Goal: Navigation & Orientation: Find specific page/section

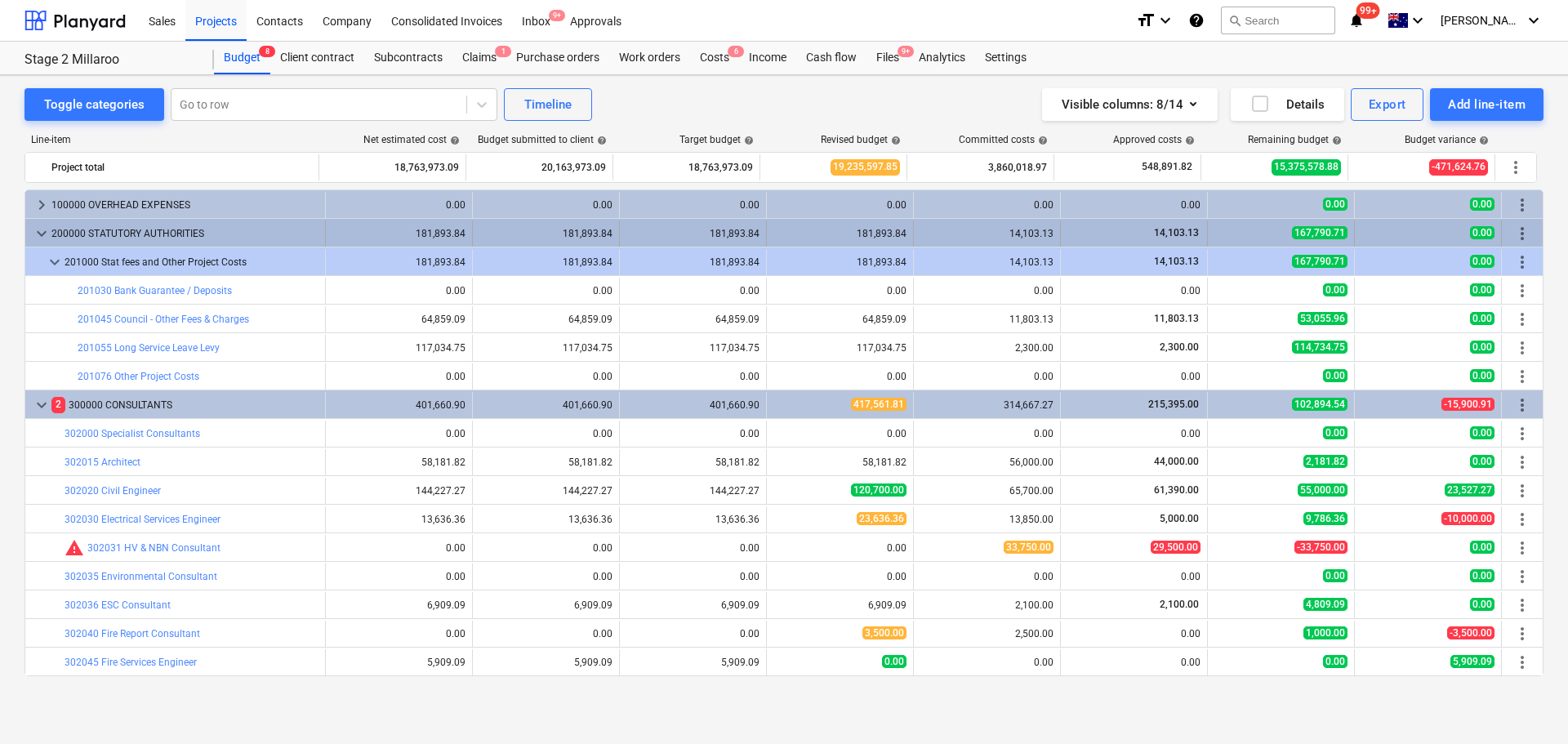
click at [39, 231] on span "keyboard_arrow_down" at bounding box center [42, 234] width 20 height 20
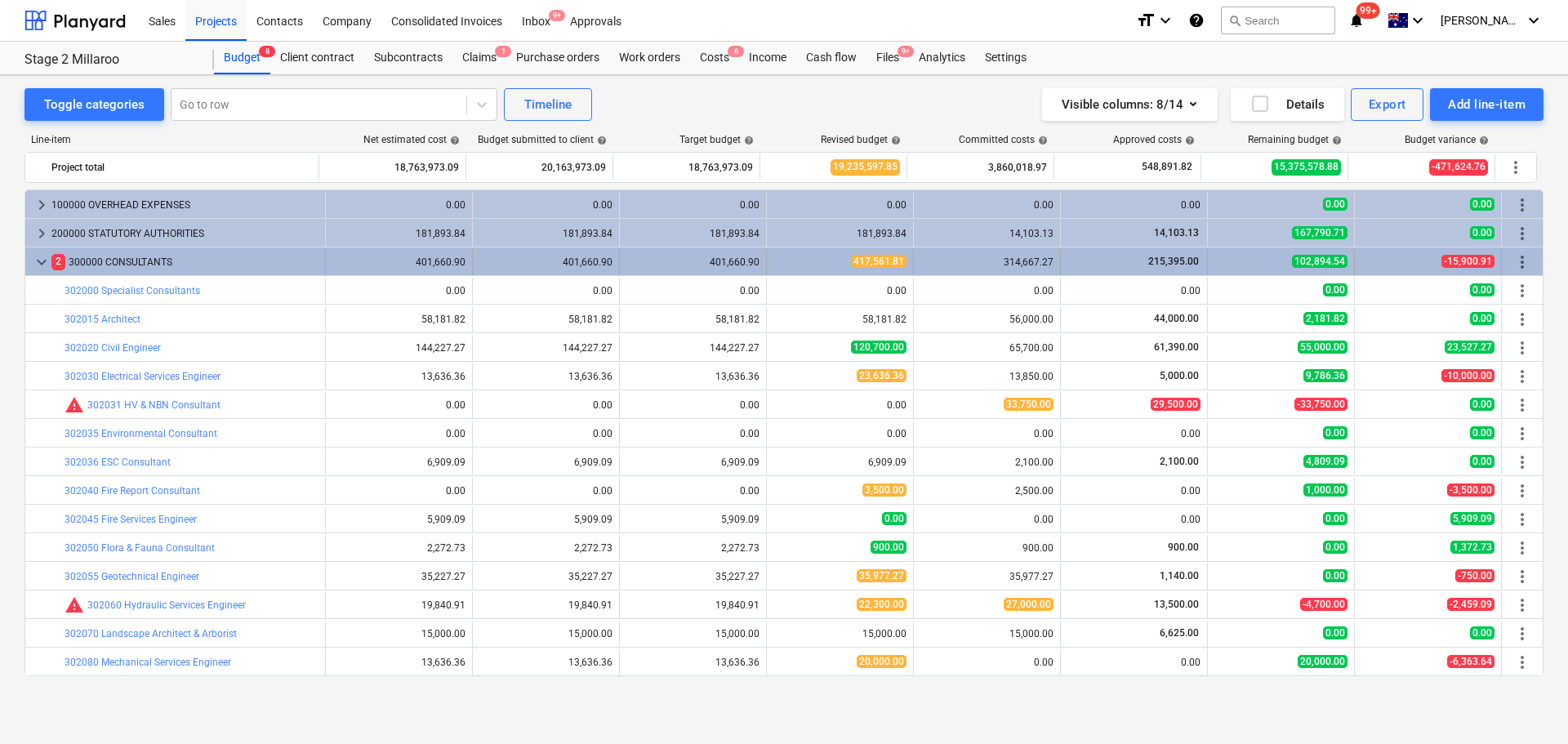
click at [44, 268] on span "keyboard_arrow_down" at bounding box center [42, 263] width 20 height 20
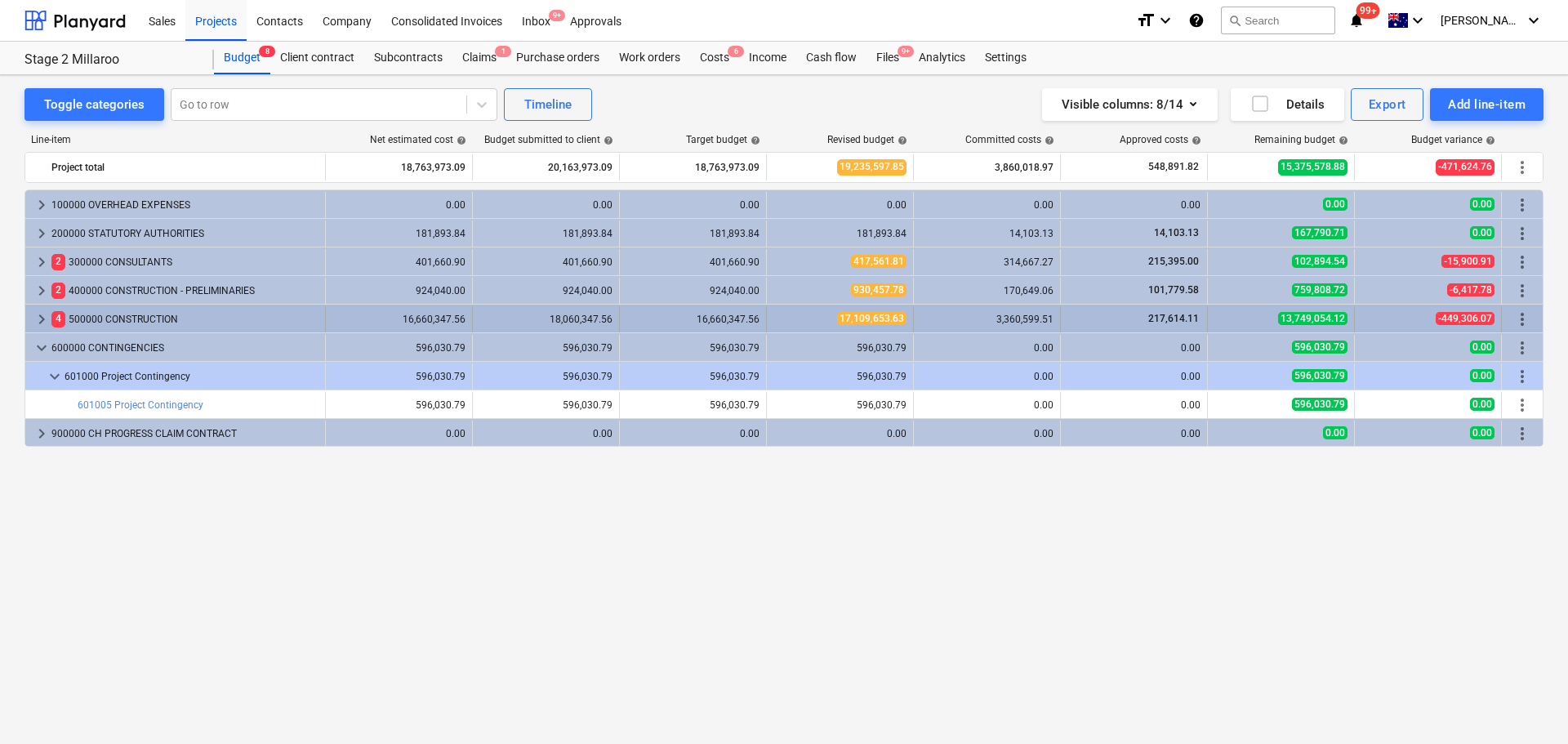
click at [48, 316] on span "keyboard_arrow_right" at bounding box center [42, 319] width 20 height 20
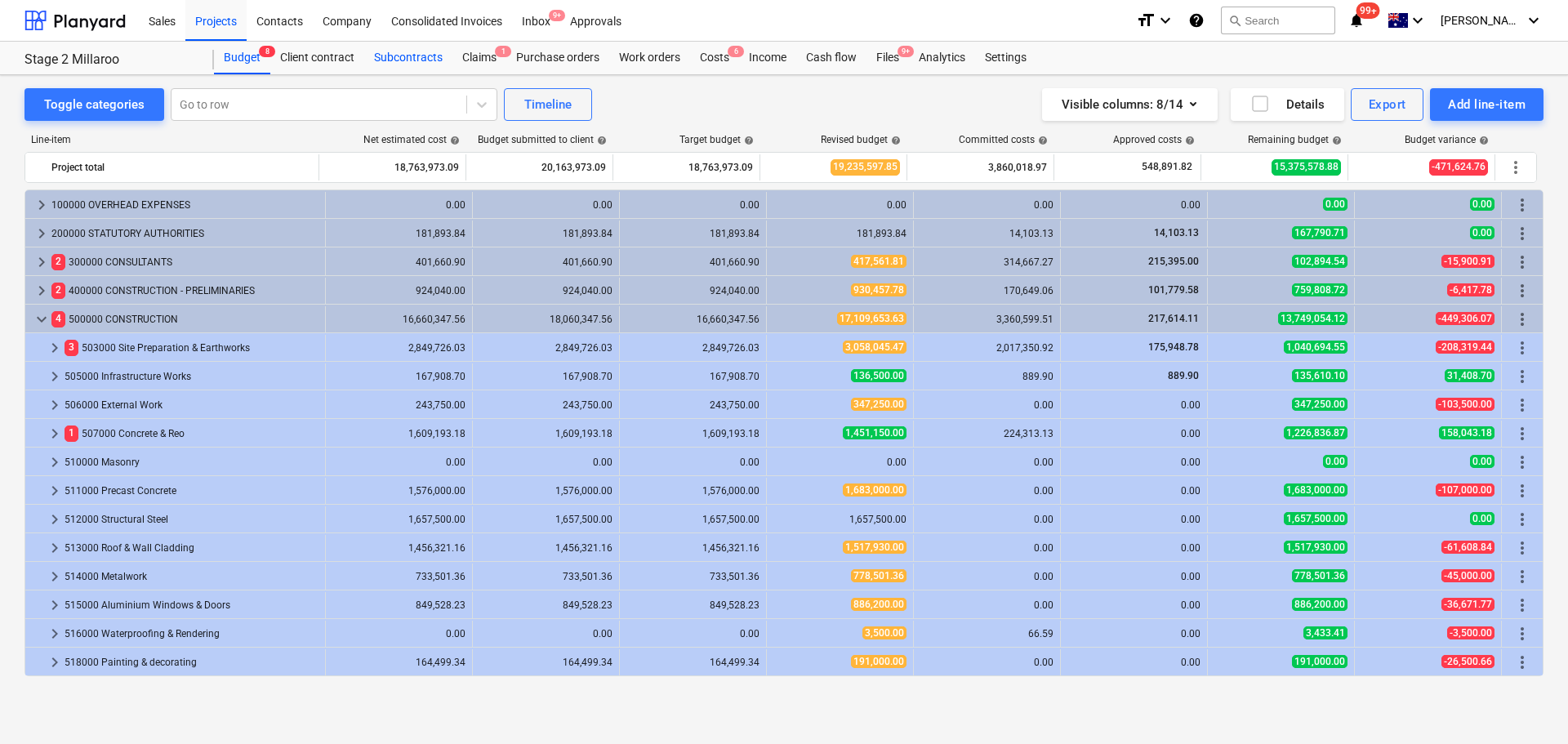
click at [423, 53] on div "Subcontracts" at bounding box center [408, 58] width 89 height 33
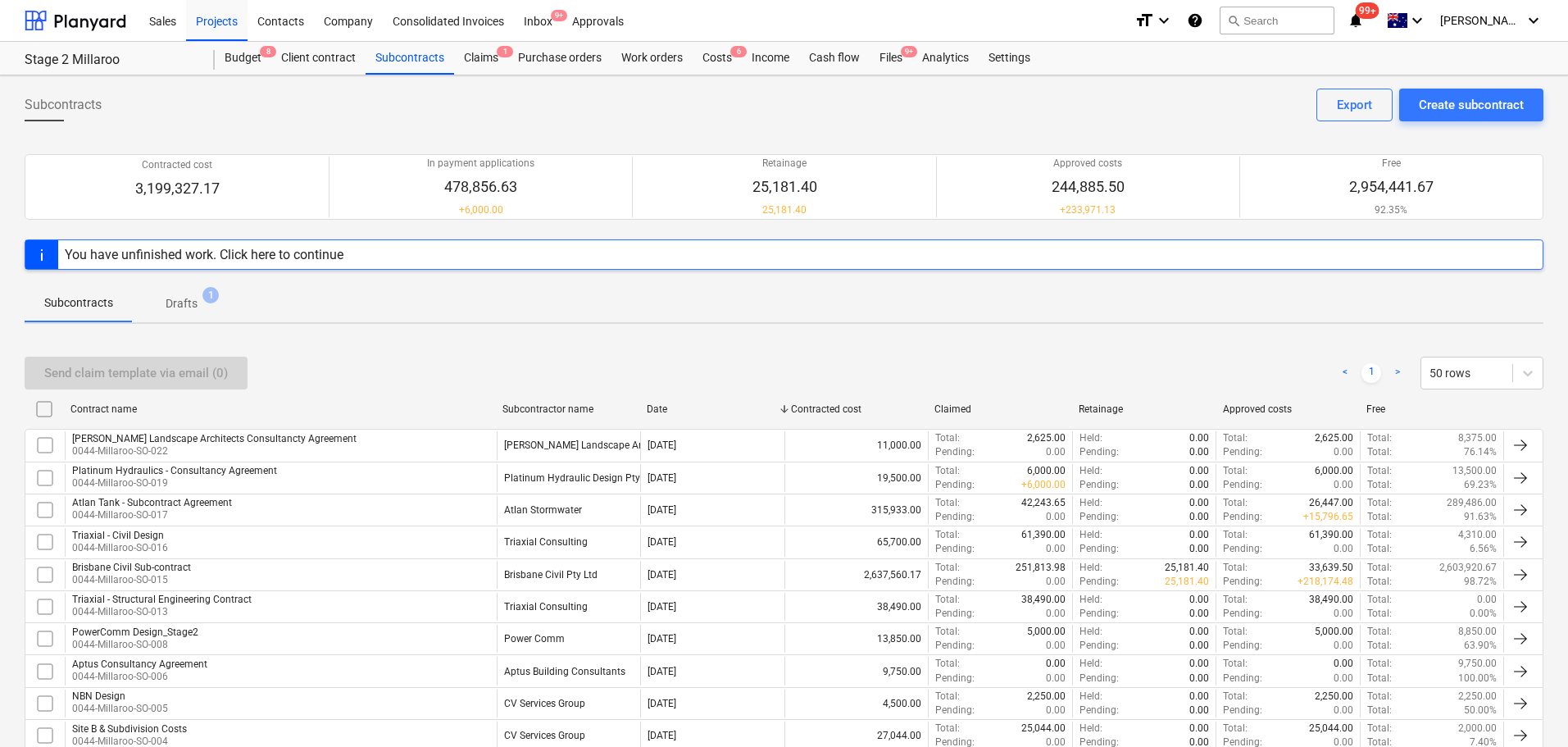
click at [121, 400] on div "Contract name" at bounding box center [280, 408] width 432 height 26
checkbox input "false"
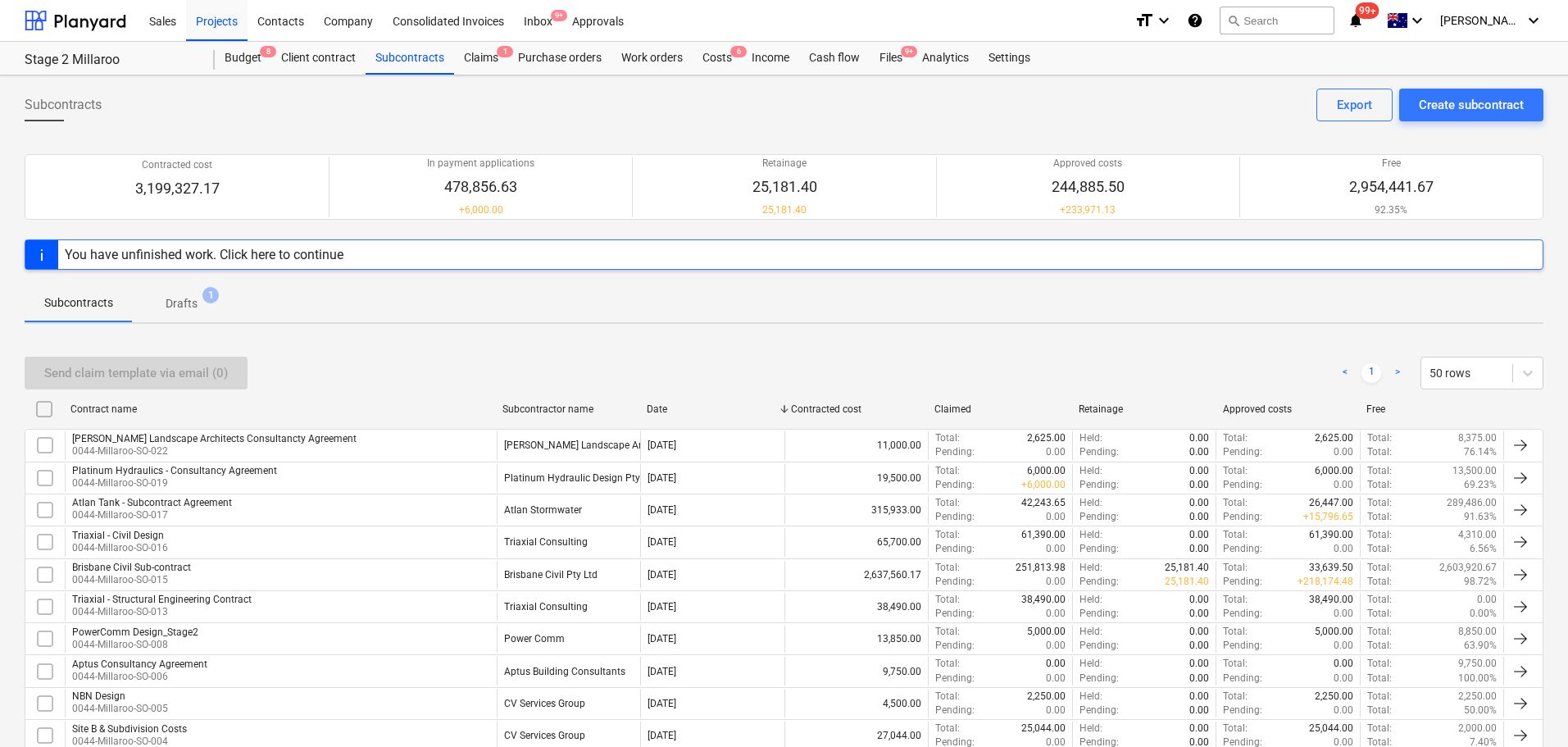
checkbox input "false"
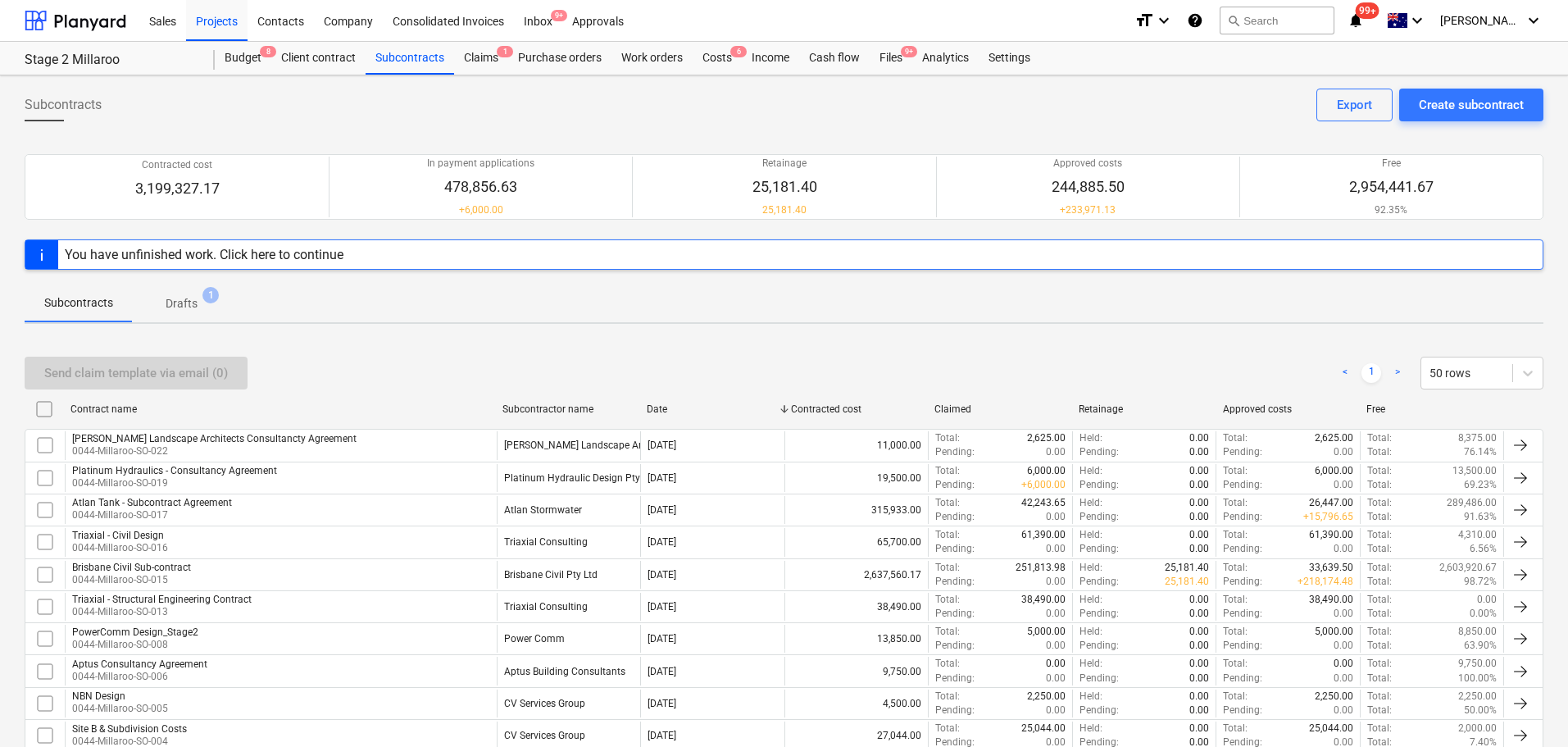
checkbox input "false"
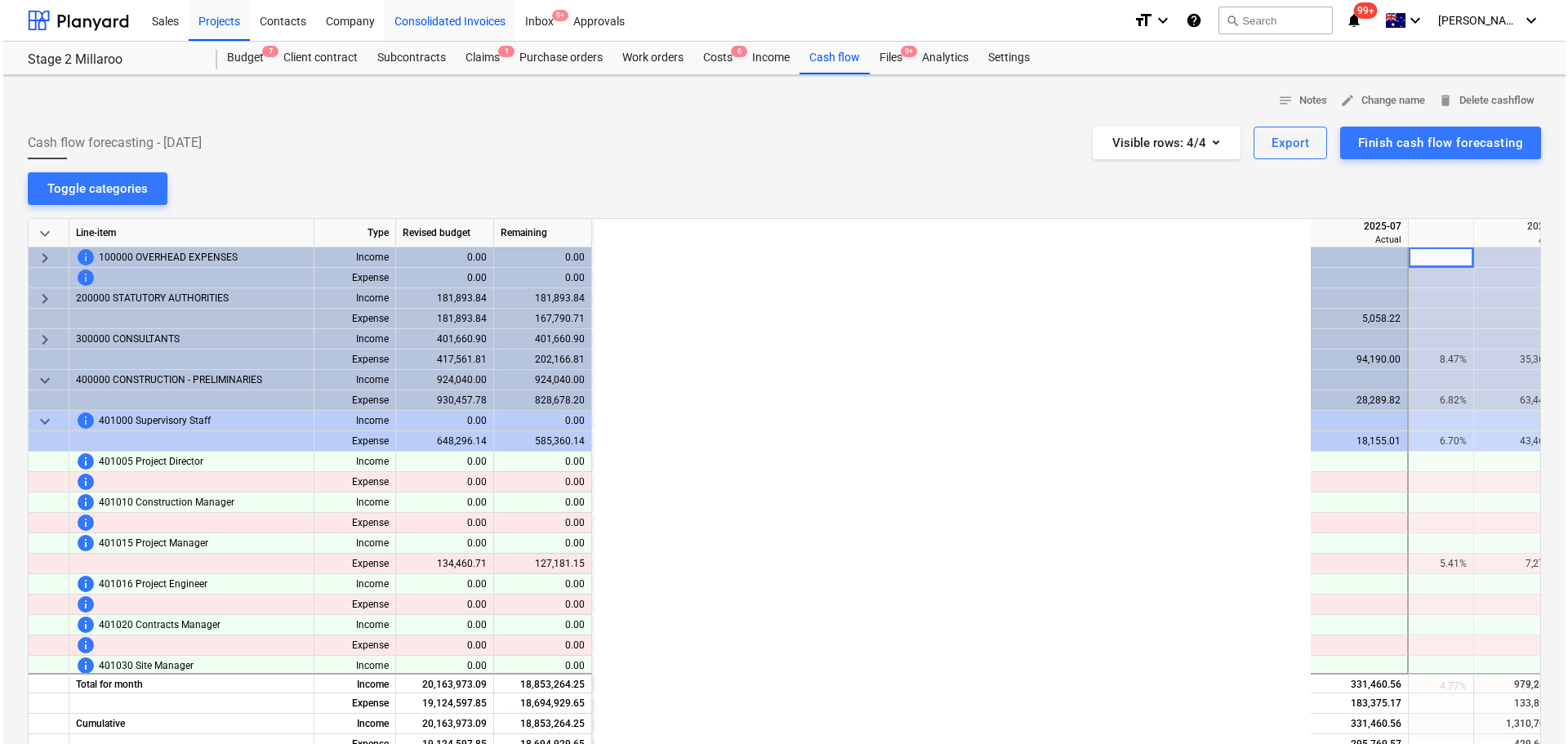
scroll to position [0, 817]
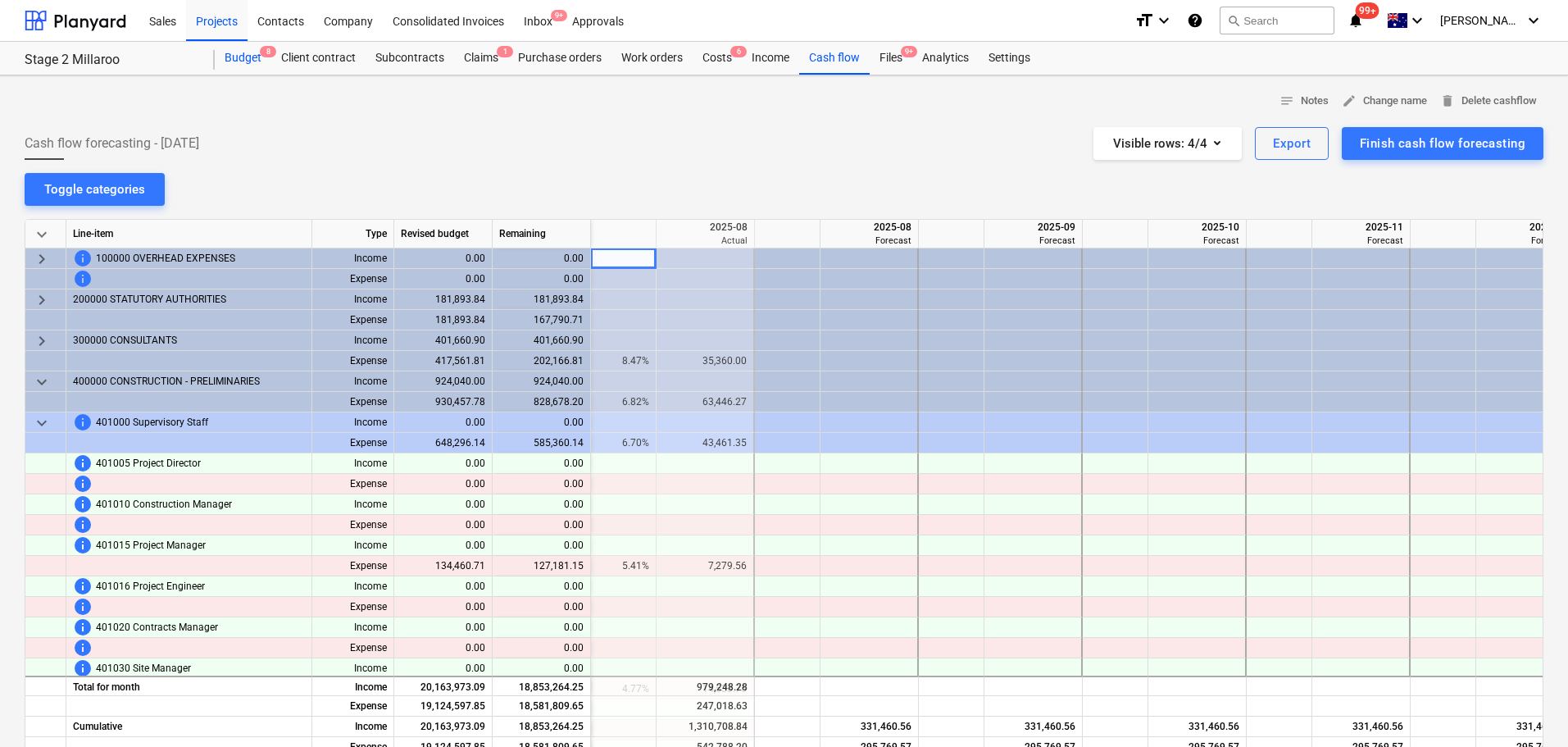
click at [252, 48] on div "Budget 8" at bounding box center [243, 58] width 57 height 33
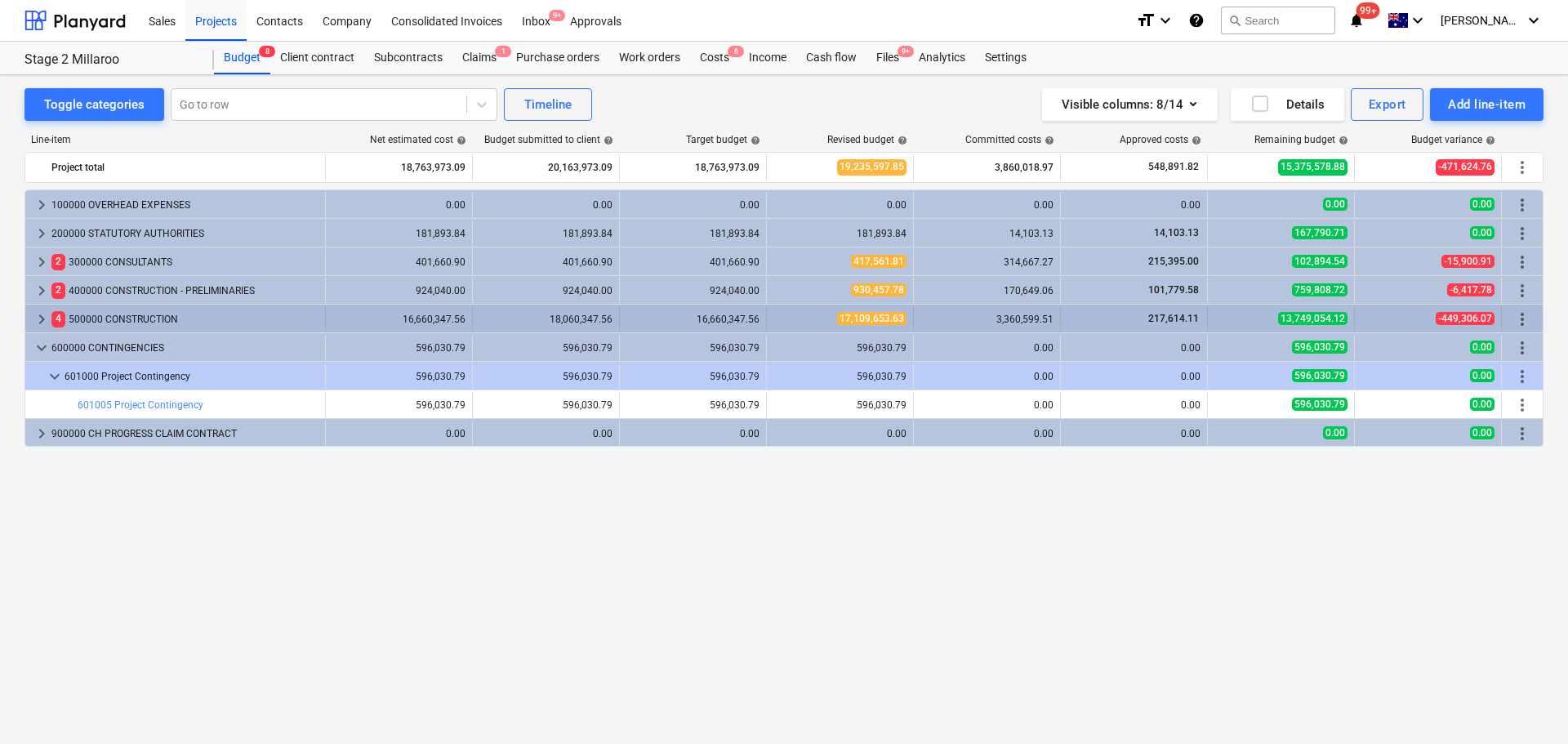
click at [41, 316] on span "keyboard_arrow_right" at bounding box center [42, 319] width 20 height 20
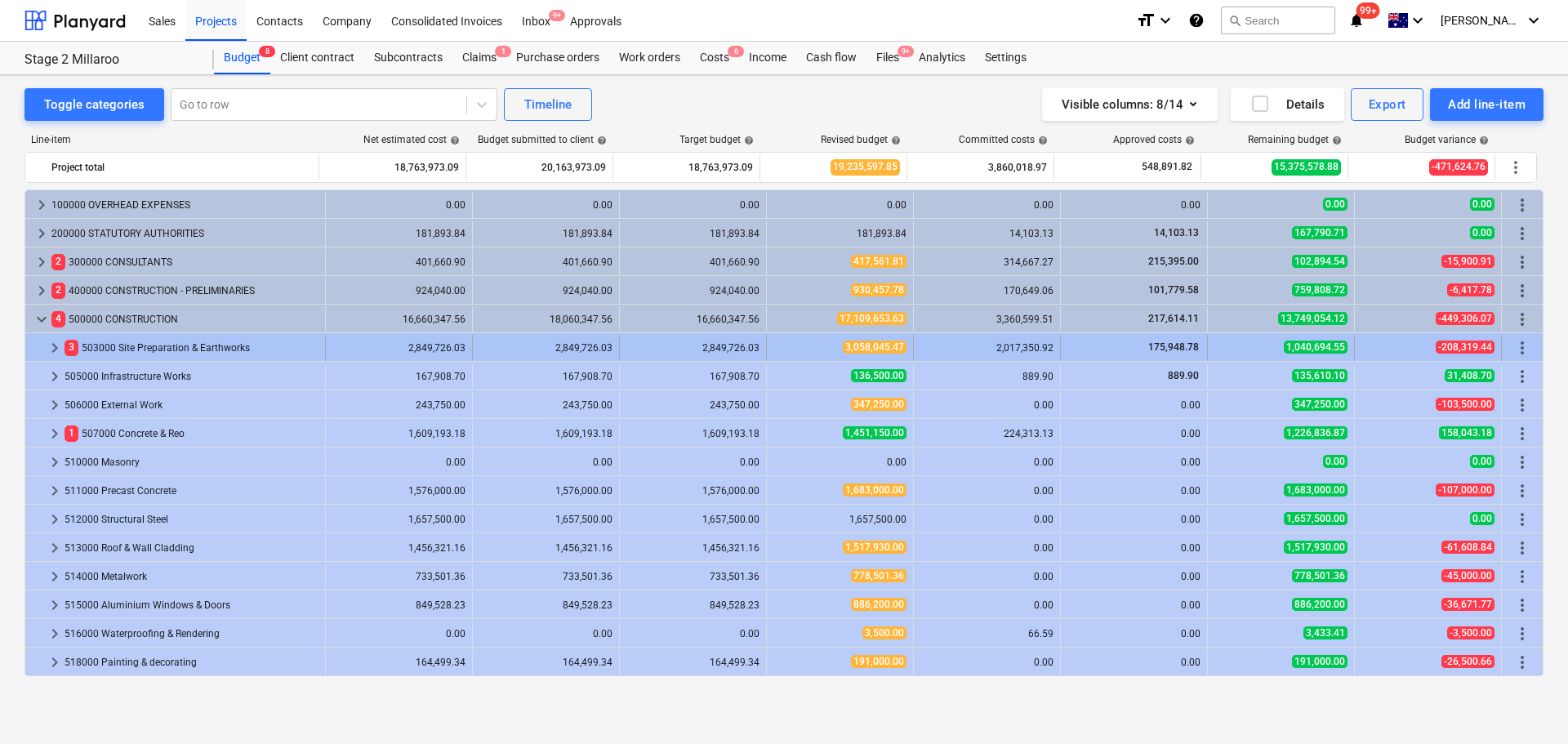
click at [48, 345] on span "keyboard_arrow_right" at bounding box center [55, 348] width 20 height 20
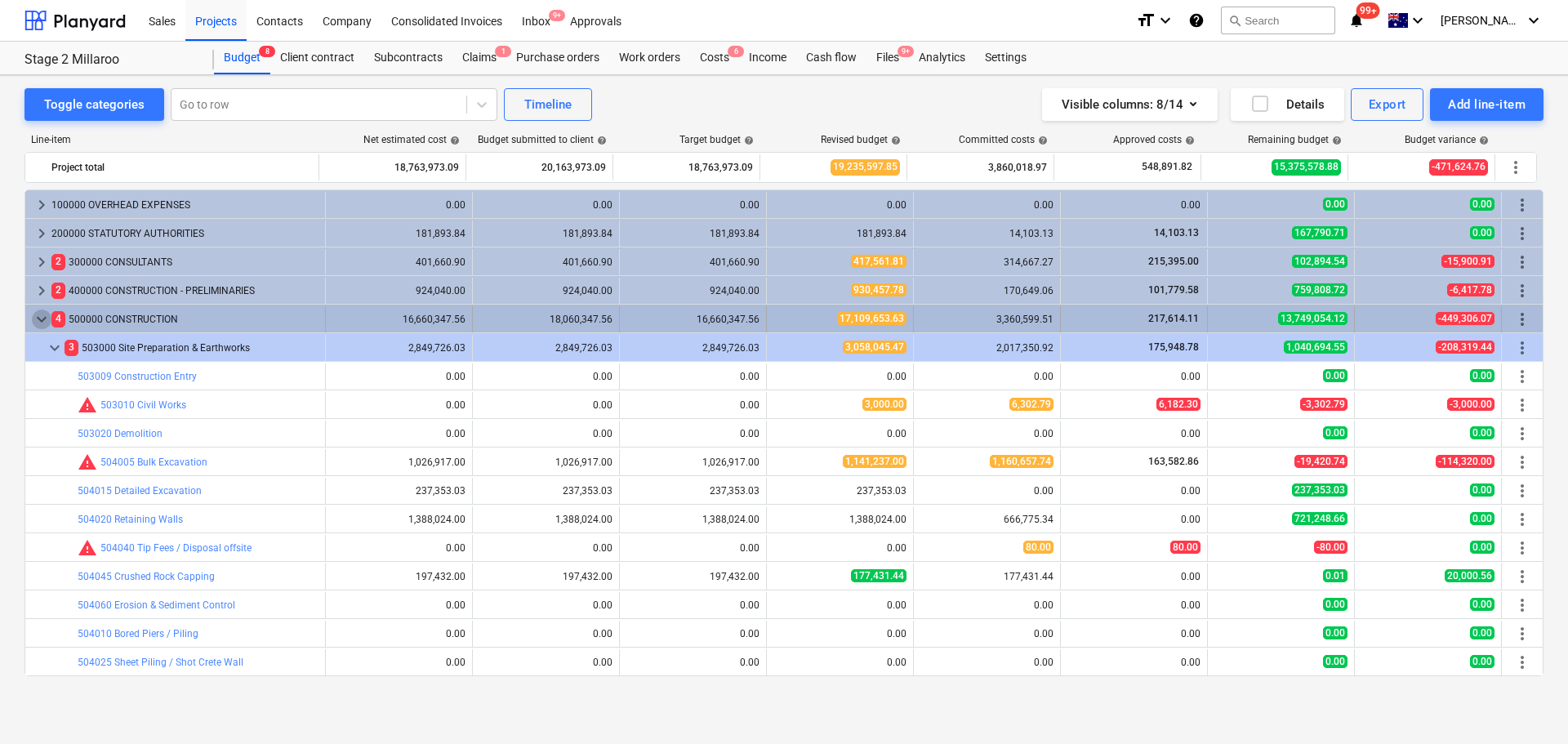
click at [47, 316] on span "keyboard_arrow_down" at bounding box center [42, 319] width 20 height 20
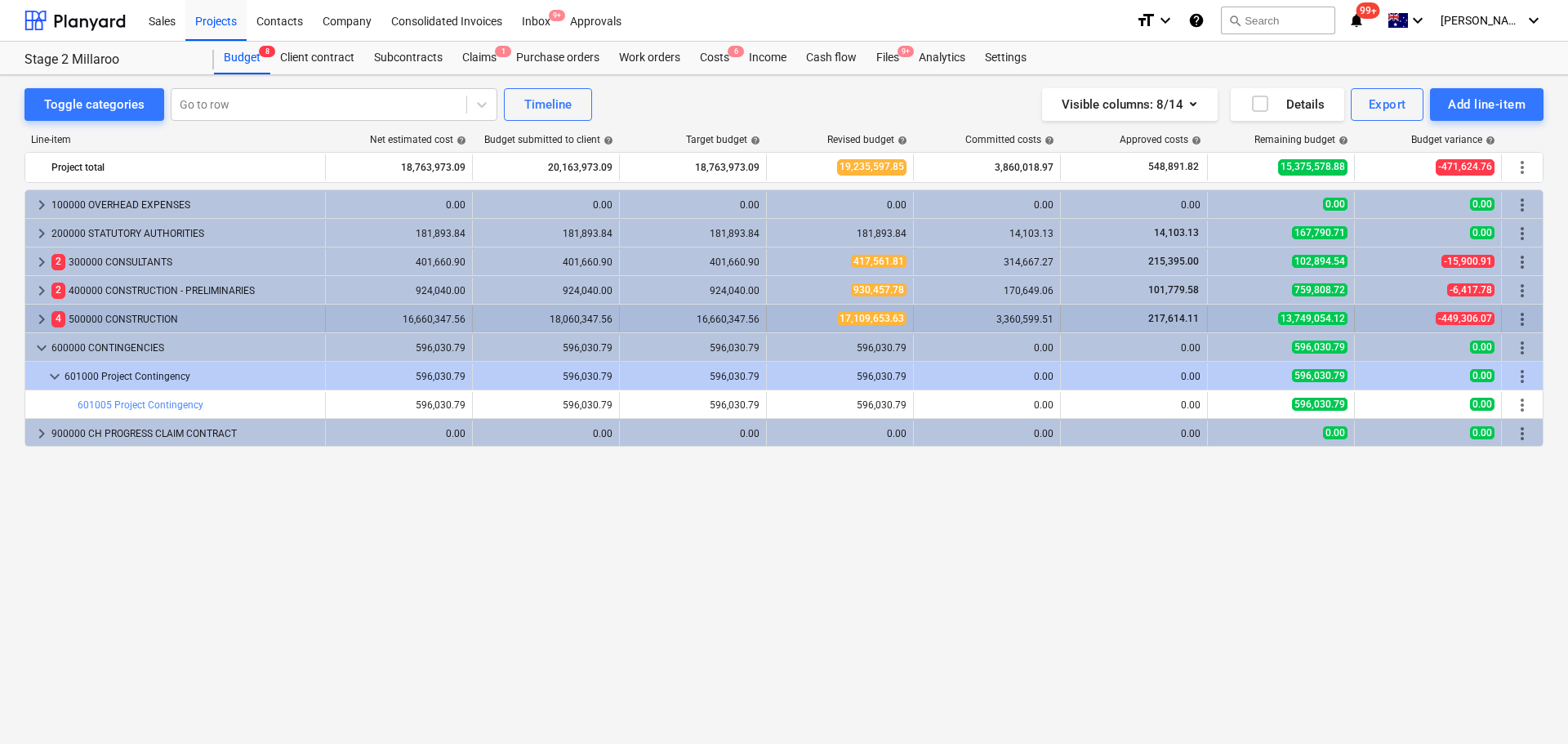
click at [43, 316] on span "keyboard_arrow_right" at bounding box center [42, 319] width 20 height 20
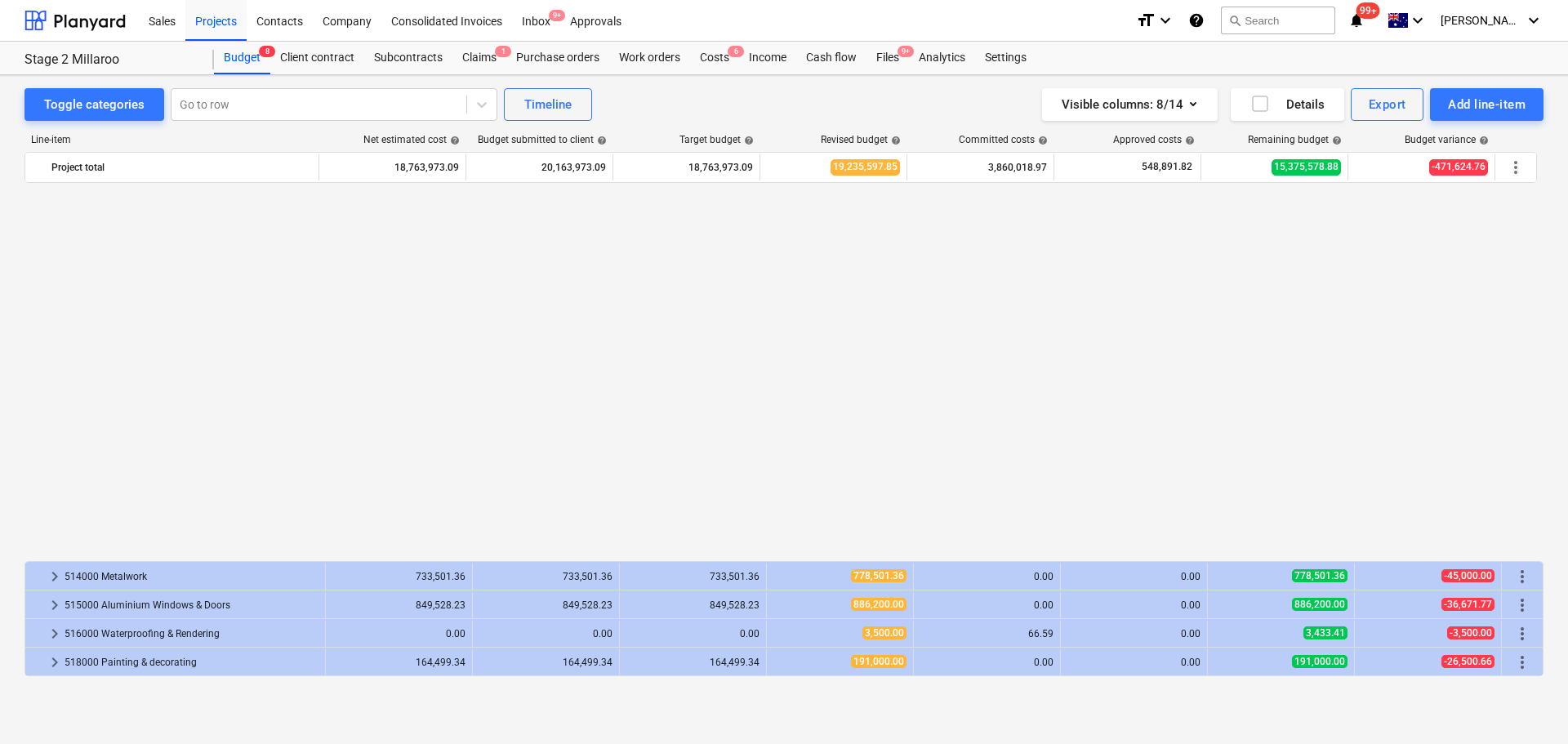
scroll to position [408, 0]
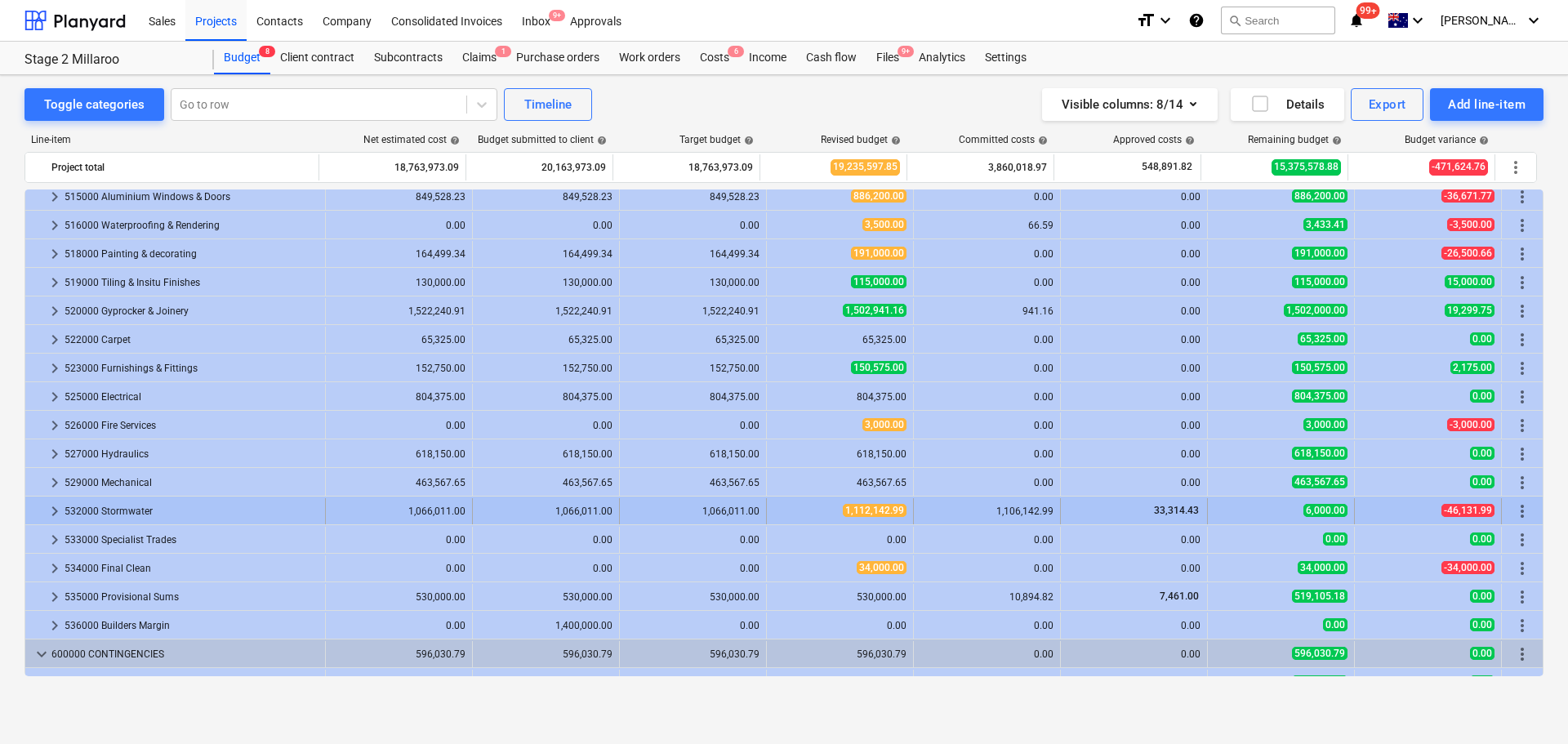
click at [54, 516] on span "keyboard_arrow_right" at bounding box center [55, 511] width 20 height 20
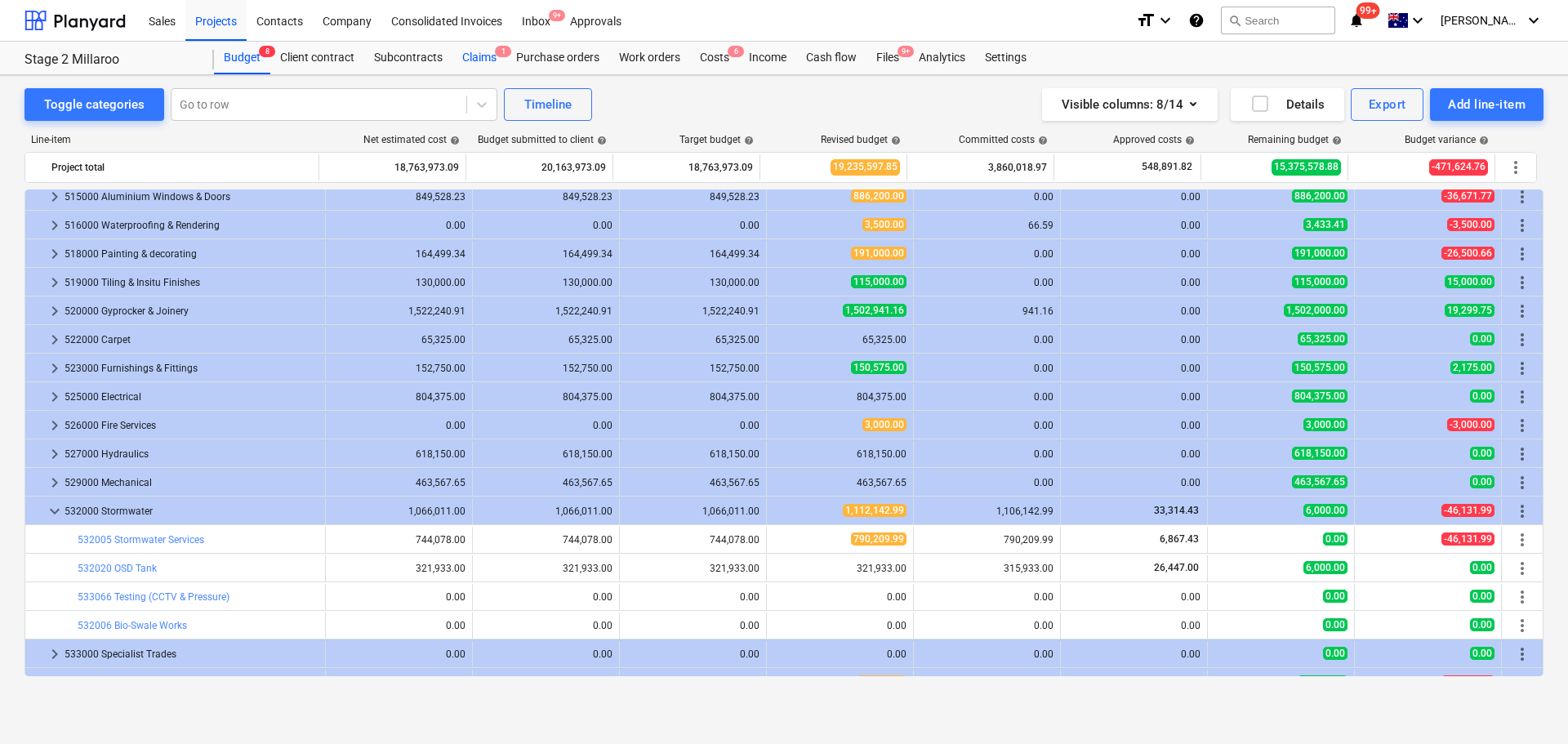
click at [475, 56] on div "Claims 1" at bounding box center [480, 58] width 54 height 33
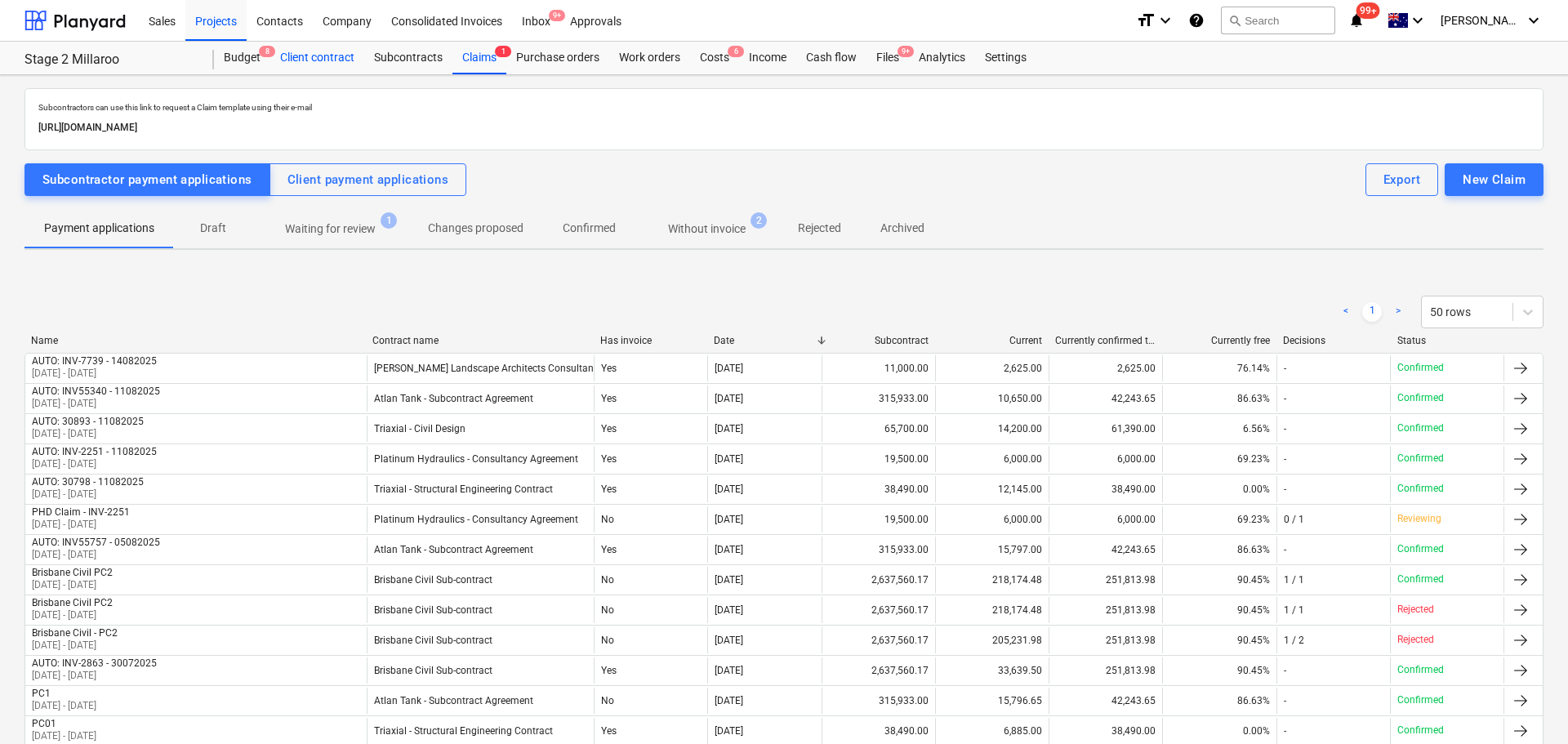
click at [332, 57] on div "Client contract" at bounding box center [317, 58] width 94 height 33
